Goal: Use online tool/utility: Utilize a website feature to perform a specific function

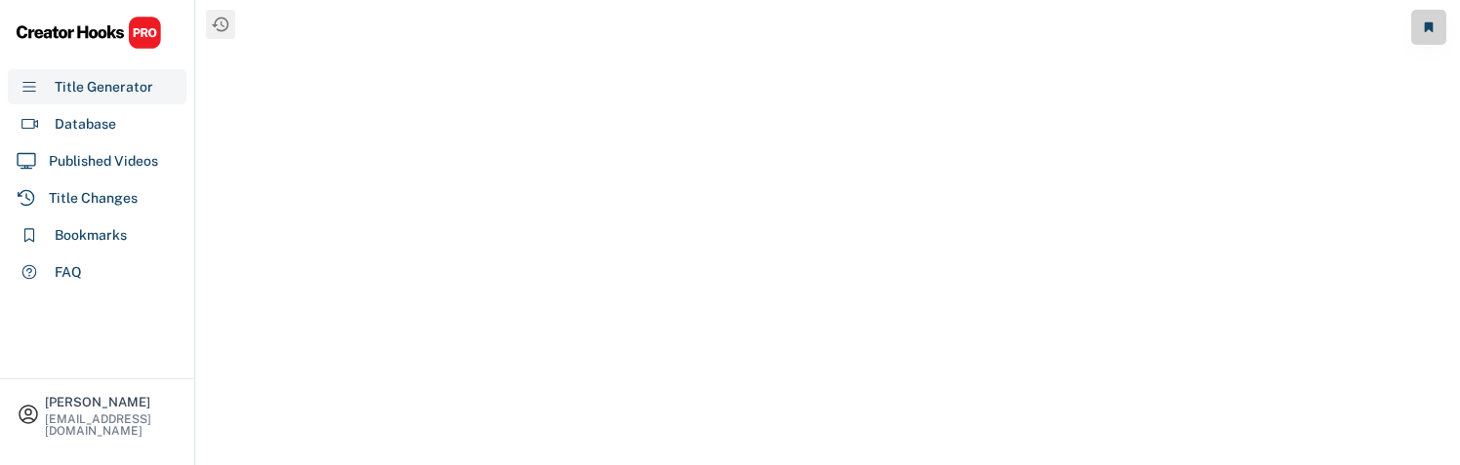
scroll to position [16, 0]
select select "**********"
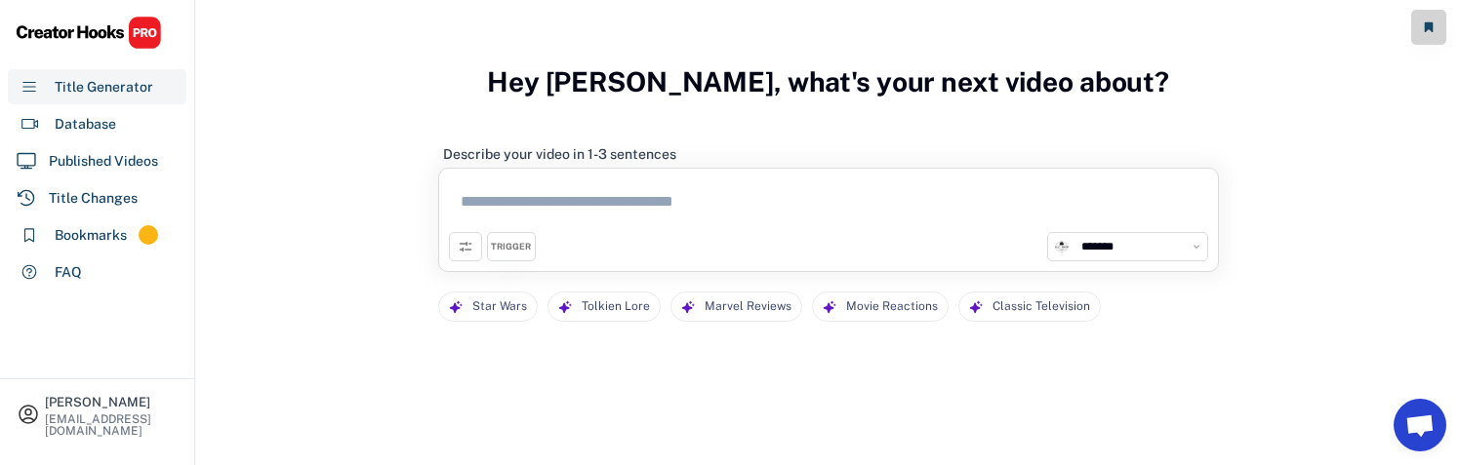
scroll to position [180, 0]
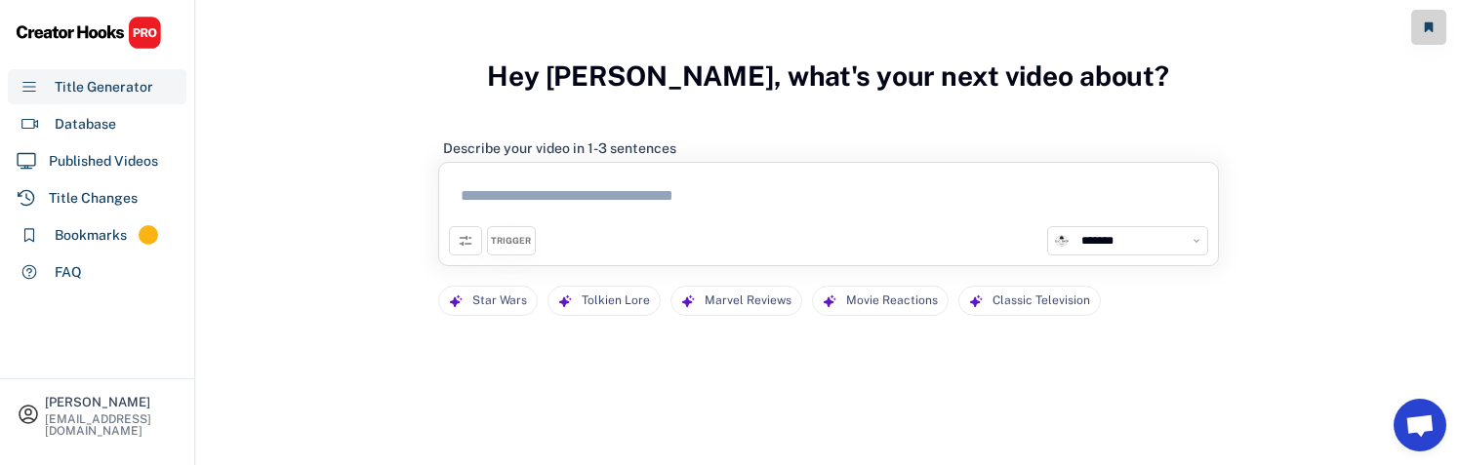
click at [472, 180] on textarea at bounding box center [828, 200] width 759 height 54
paste textarea "**********"
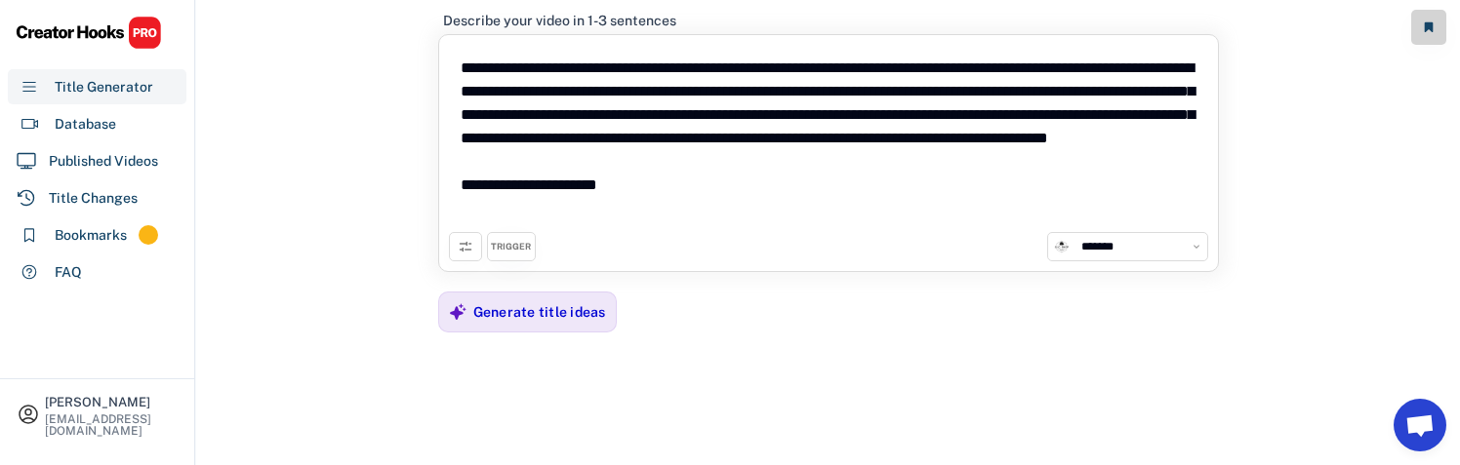
scroll to position [233, 0]
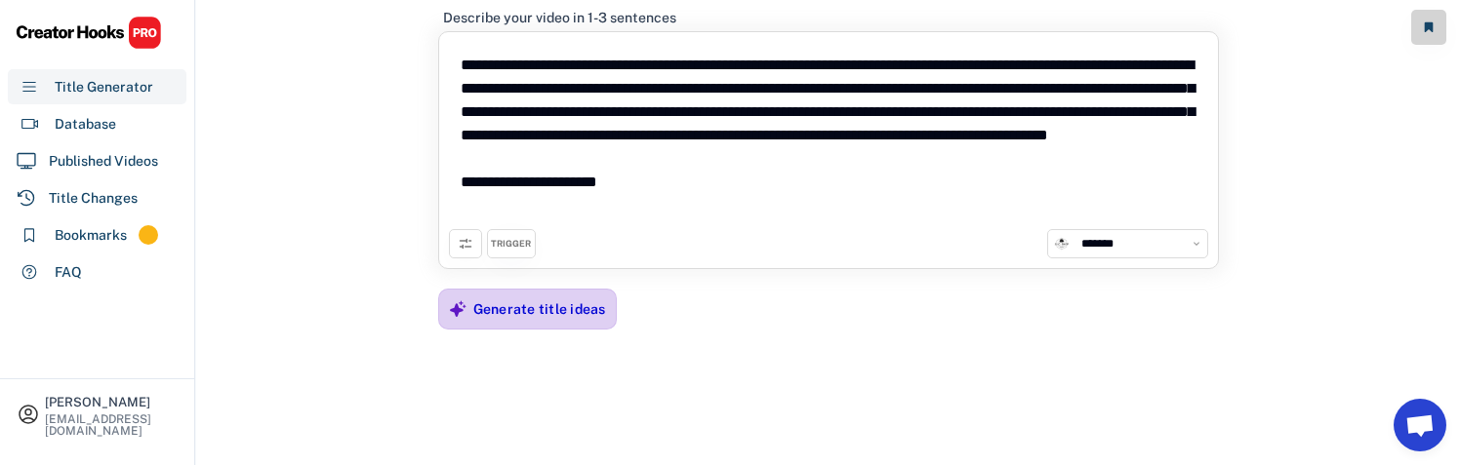
type textarea "**********"
click at [599, 308] on div "Generate title ideas" at bounding box center [539, 310] width 133 height 18
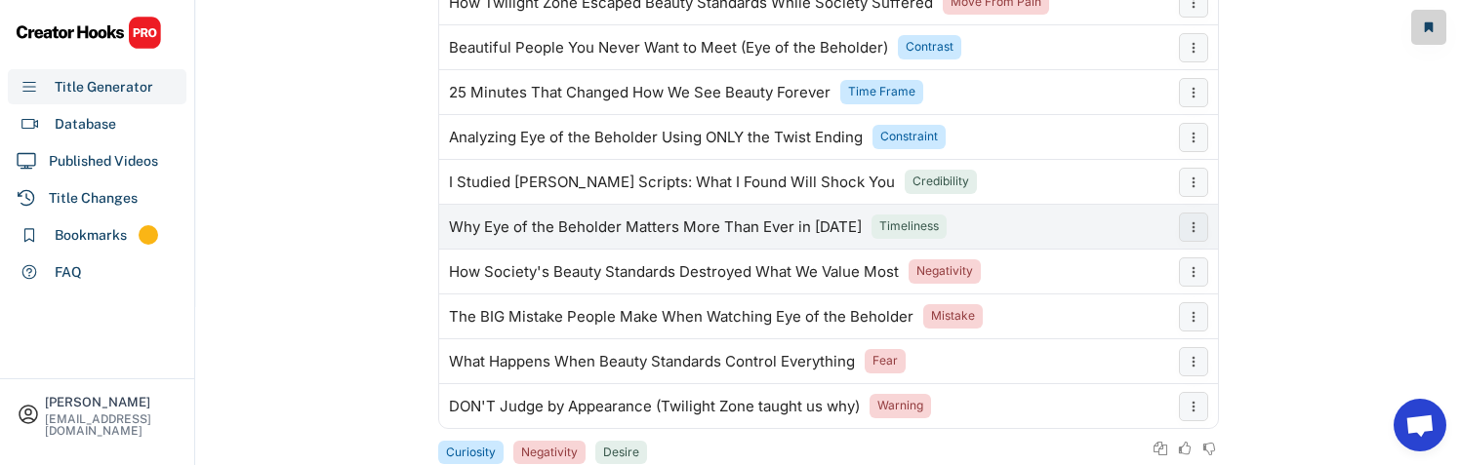
scroll to position [453, 0]
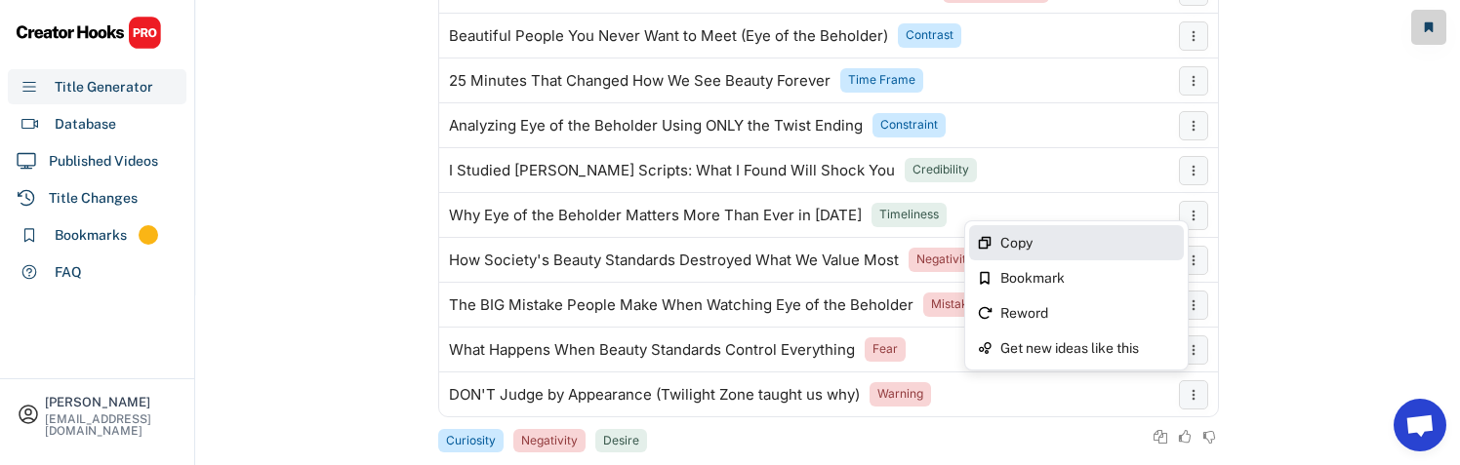
click at [991, 243] on div "Copy" at bounding box center [1076, 242] width 215 height 35
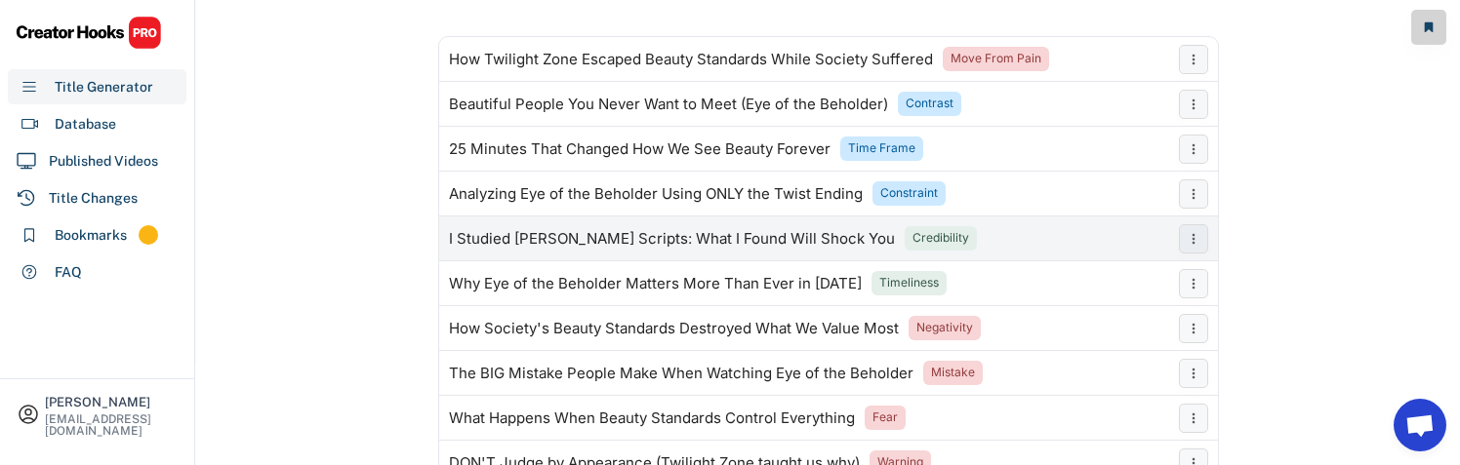
scroll to position [357, 0]
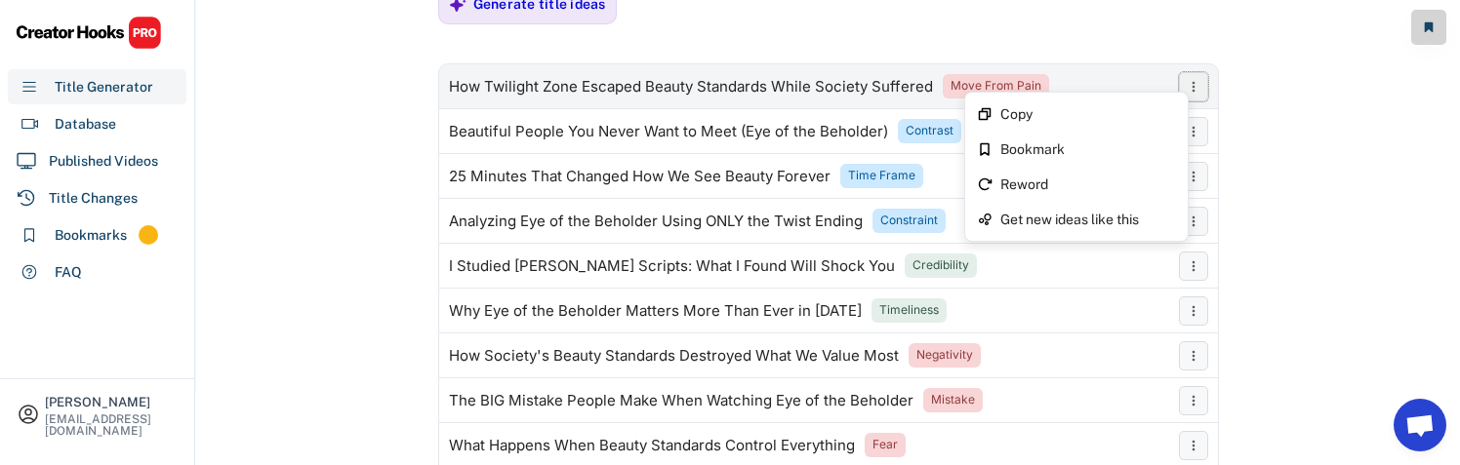
click at [1193, 92] on icon at bounding box center [1194, 87] width 16 height 16
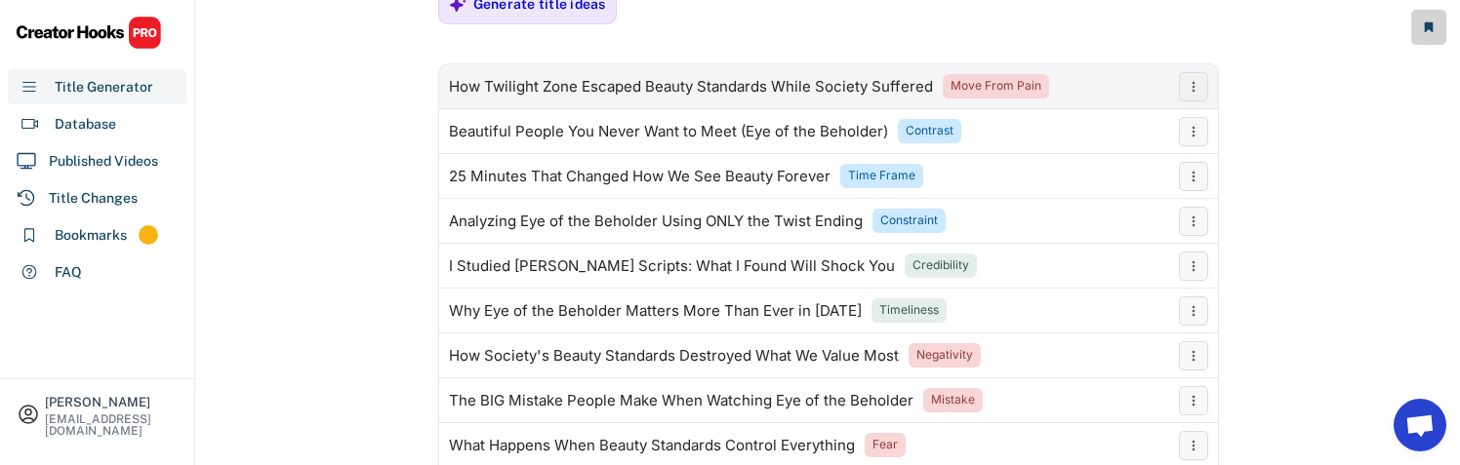
click at [1193, 92] on icon at bounding box center [1194, 87] width 16 height 16
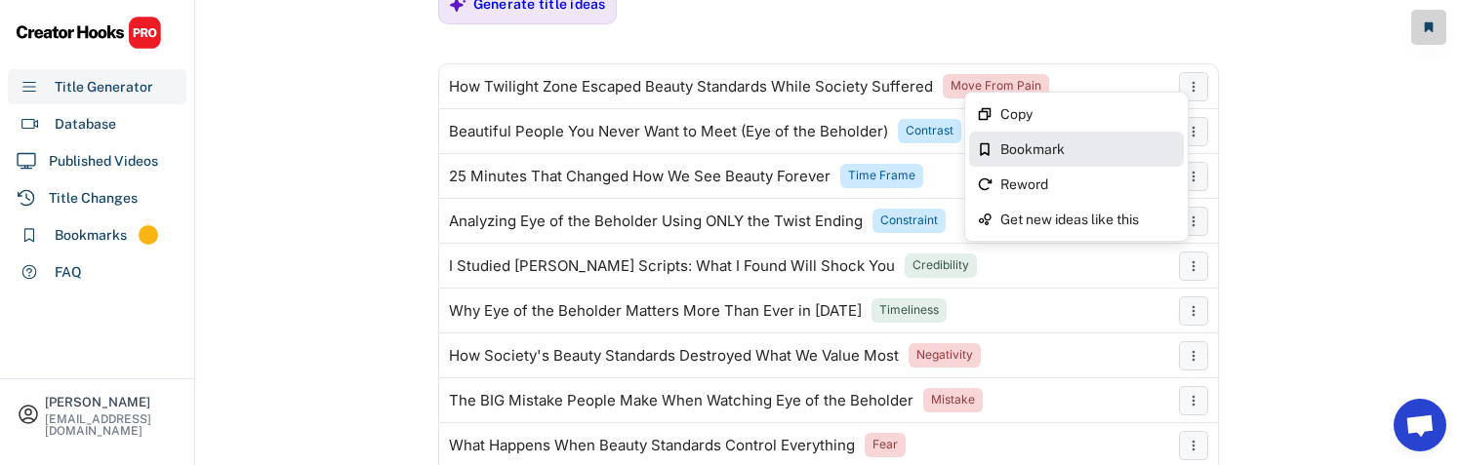
click at [1146, 139] on div "Bookmark" at bounding box center [1076, 149] width 215 height 35
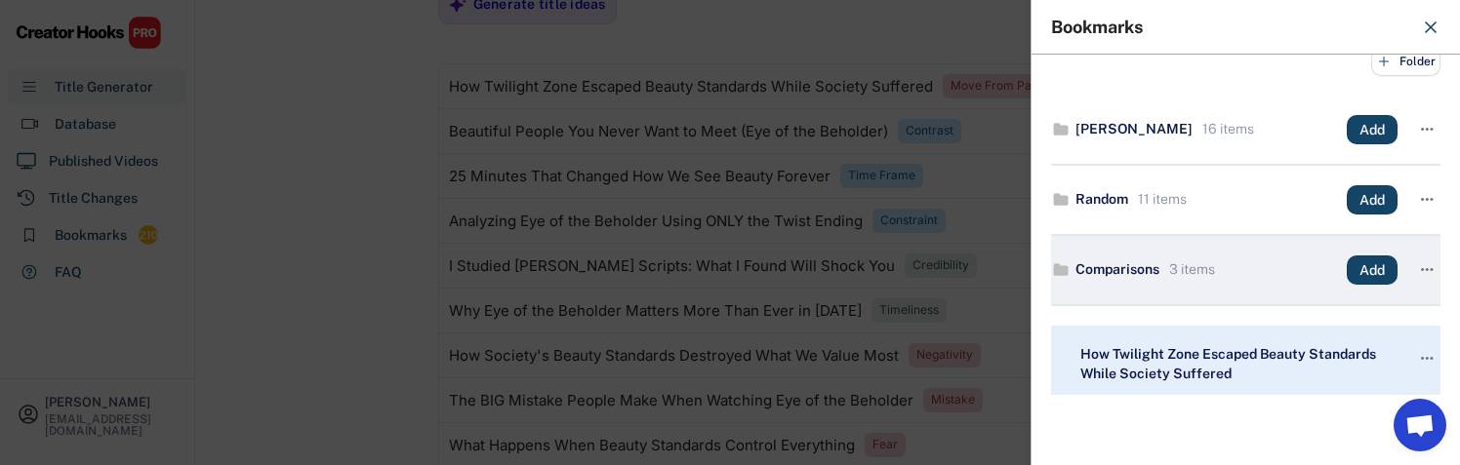
scroll to position [14, 0]
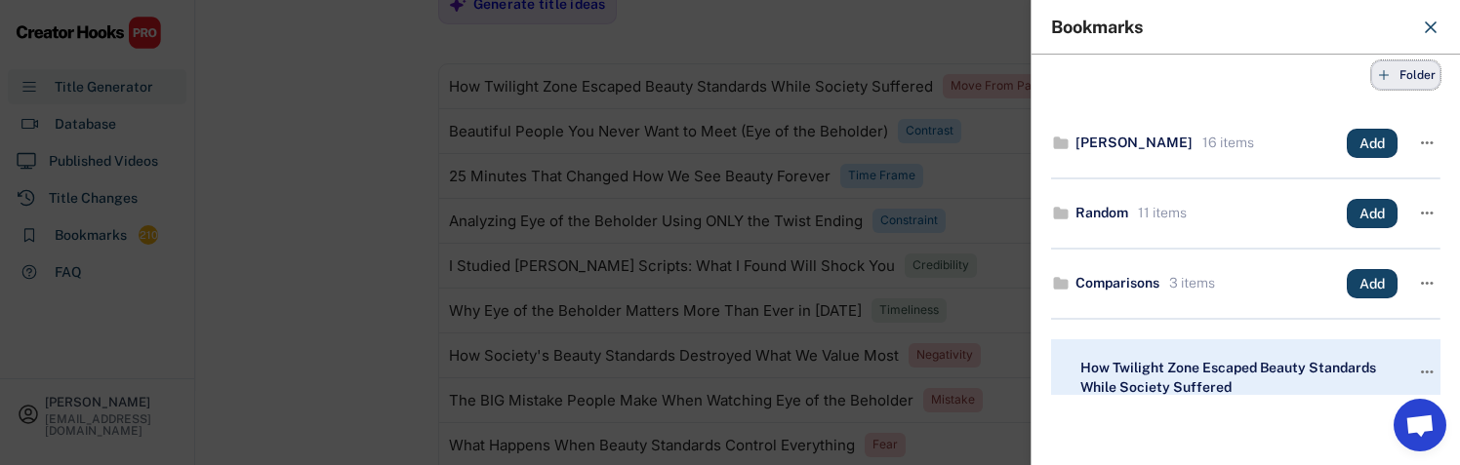
click at [1418, 84] on button "Folder" at bounding box center [1405, 75] width 69 height 29
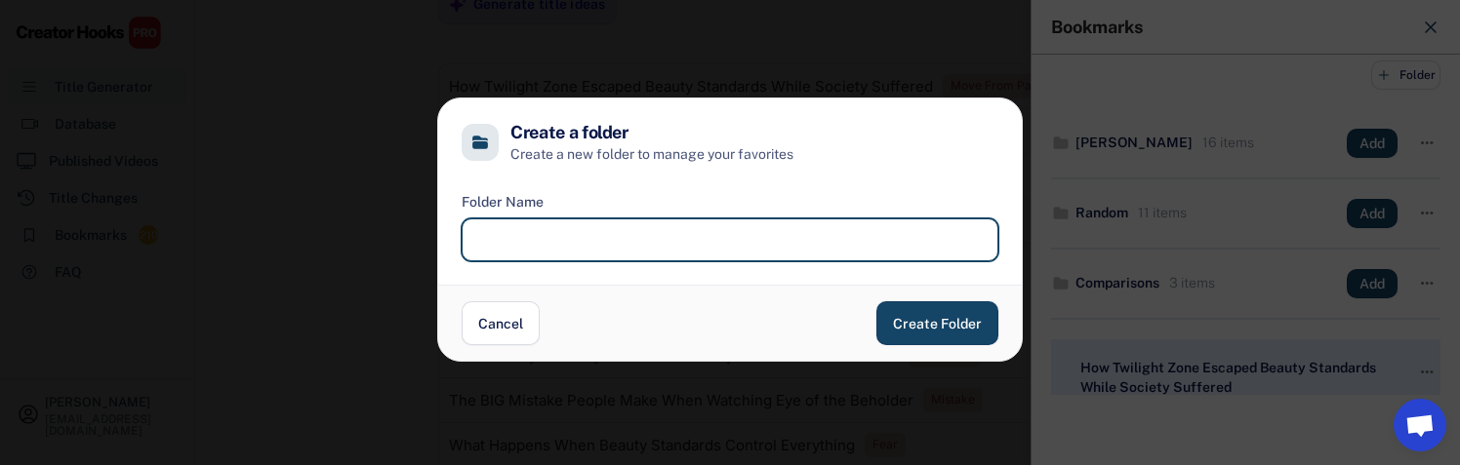
click at [912, 254] on input "input" at bounding box center [730, 240] width 537 height 43
type input "**********"
click at [951, 326] on button "Create Folder" at bounding box center [937, 324] width 122 height 44
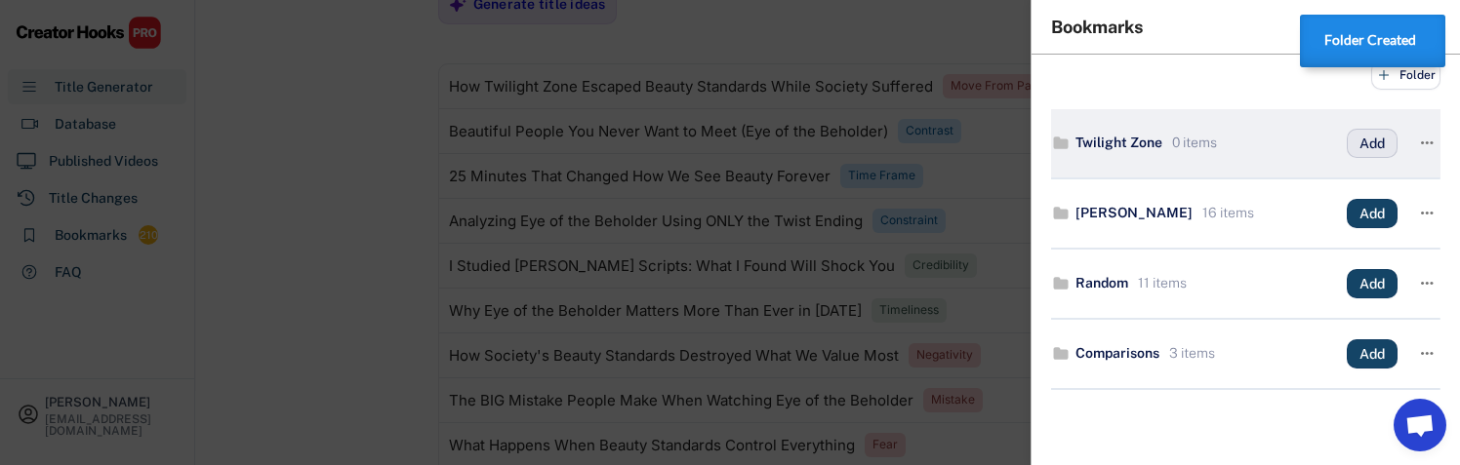
click at [1358, 144] on button "Add" at bounding box center [1372, 143] width 51 height 29
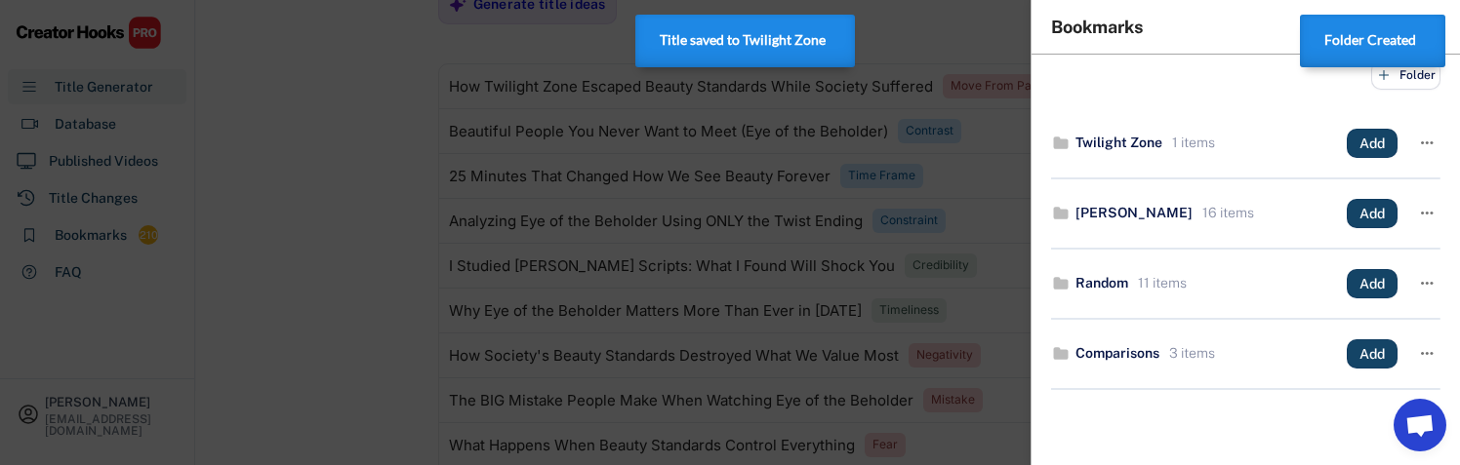
click at [967, 262] on div at bounding box center [730, 232] width 1460 height 465
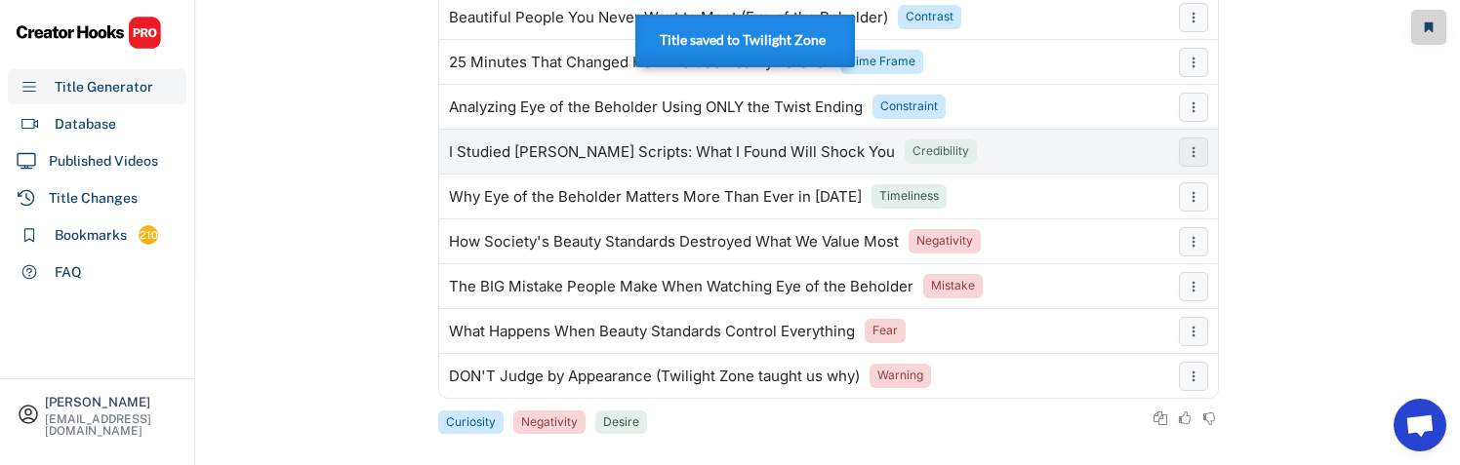
scroll to position [491, 0]
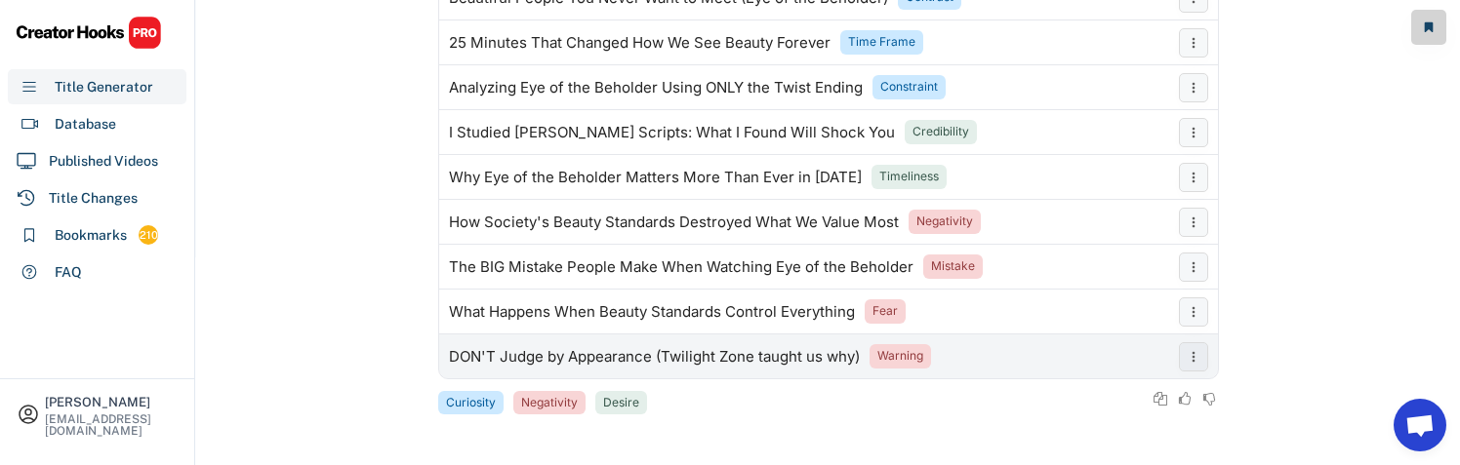
click at [1154, 357] on div "DON'T Judge by Appearance (Twilight Zone taught us why) Warning" at bounding box center [804, 357] width 730 height 39
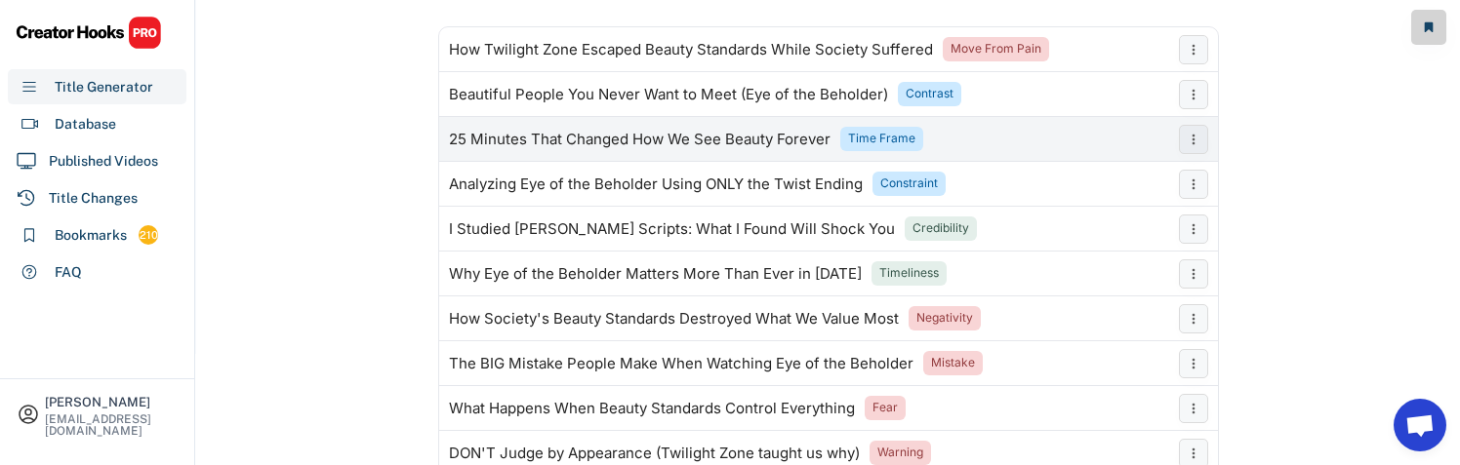
scroll to position [393, 0]
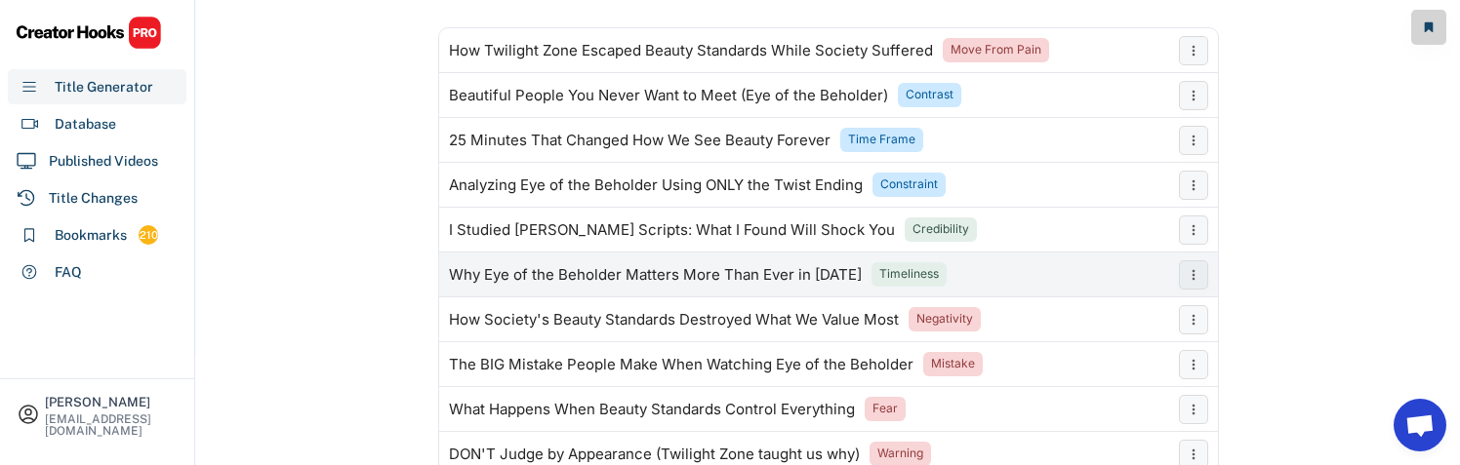
click at [1111, 269] on div "Why Eye of the Beholder Matters More Than Ever in [DATE] Timeliness" at bounding box center [804, 275] width 730 height 39
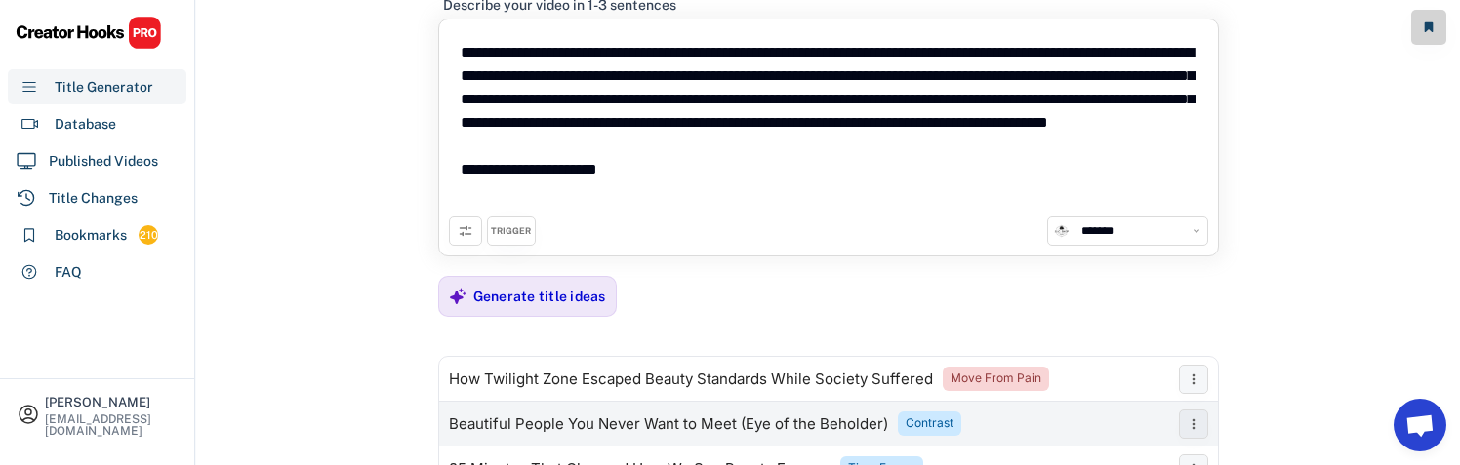
scroll to position [0, 0]
